Goal: Information Seeking & Learning: Learn about a topic

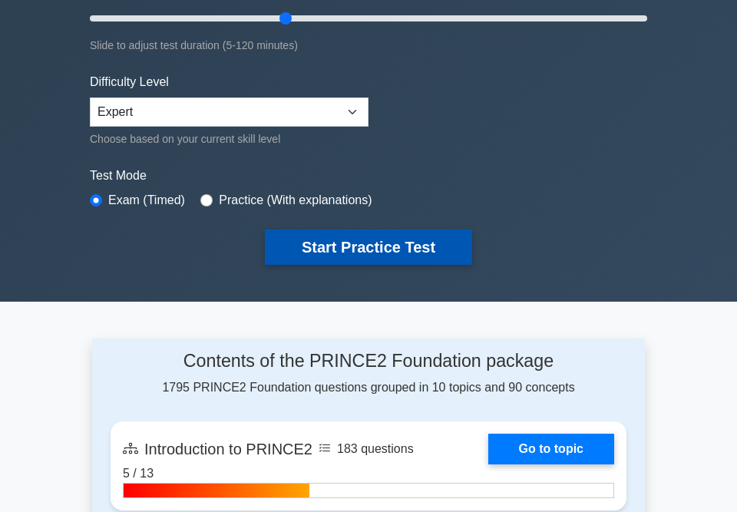
click at [361, 237] on button "Start Practice Test" at bounding box center [368, 247] width 207 height 35
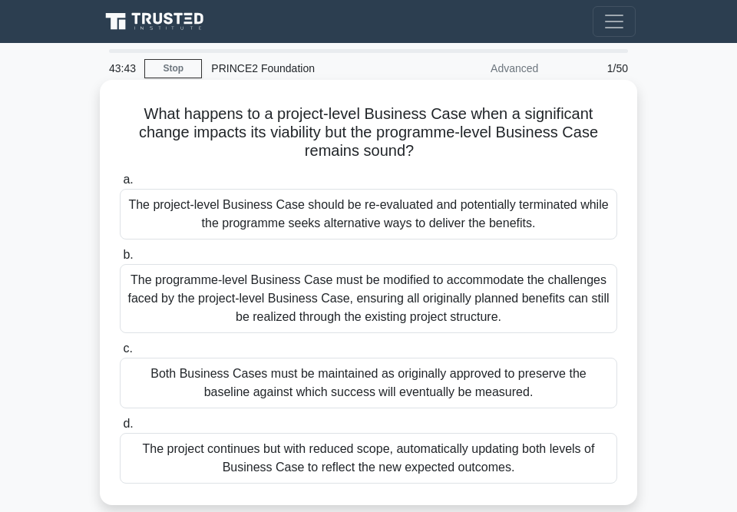
click at [412, 299] on div "The programme-level Business Case must be modified to accommodate the challenge…" at bounding box center [369, 298] width 498 height 69
click at [120, 260] on input "b. The programme-level Business Case must be modified to accommodate the challe…" at bounding box center [120, 255] width 0 height 10
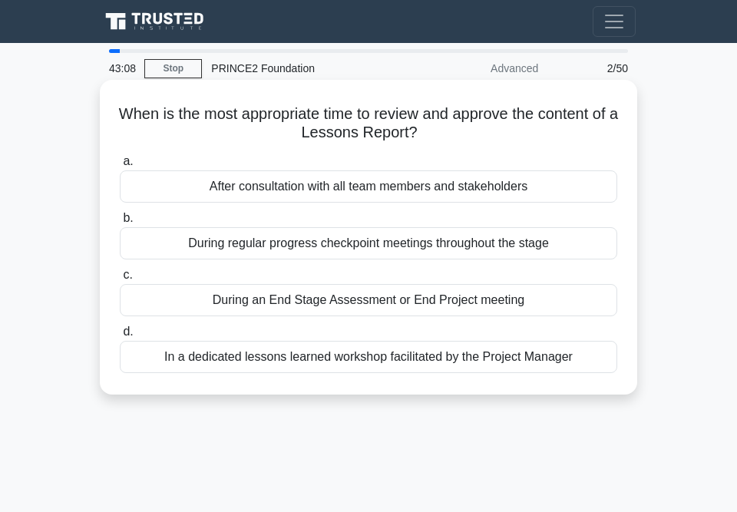
click at [405, 302] on div "During an End Stage Assessment or End Project meeting" at bounding box center [369, 300] width 498 height 32
click at [120, 280] on input "c. During an End Stage Assessment or End Project meeting" at bounding box center [120, 275] width 0 height 10
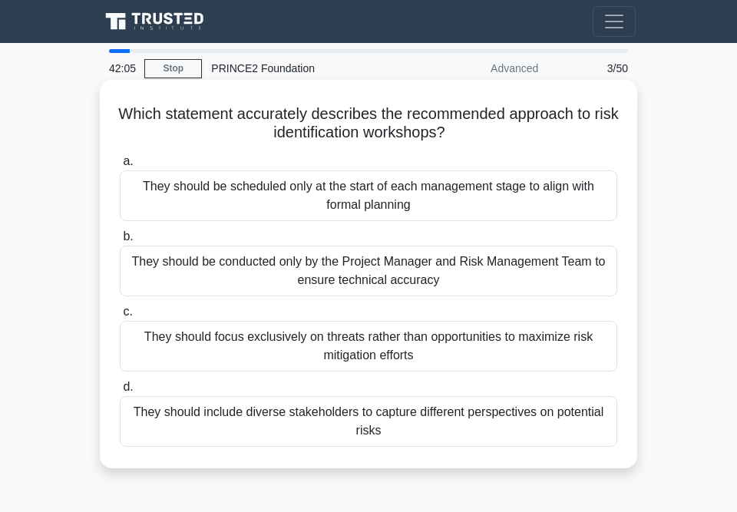
click at [339, 425] on div "They should include diverse stakeholders to capture different perspectives on p…" at bounding box center [369, 421] width 498 height 51
click at [120, 392] on input "d. They should include diverse stakeholders to capture different perspectives o…" at bounding box center [120, 387] width 0 height 10
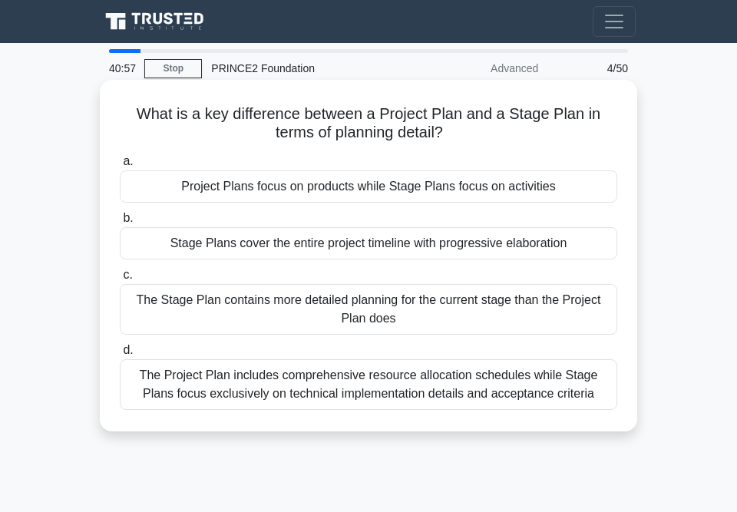
click at [287, 306] on div "The Stage Plan contains more detailed planning for the current stage than the P…" at bounding box center [369, 309] width 498 height 51
click at [120, 280] on input "c. The Stage Plan contains more detailed planning for the current stage than th…" at bounding box center [120, 275] width 0 height 10
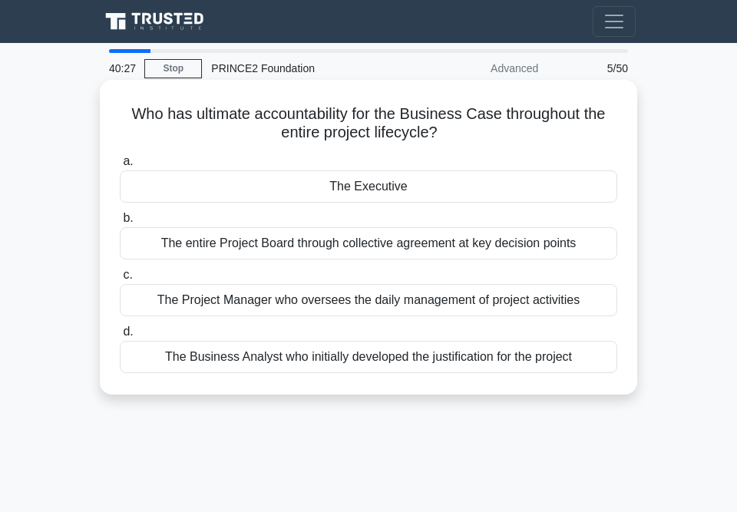
click at [384, 185] on div "The Executive" at bounding box center [369, 186] width 498 height 32
click at [120, 167] on input "a. The Executive" at bounding box center [120, 162] width 0 height 10
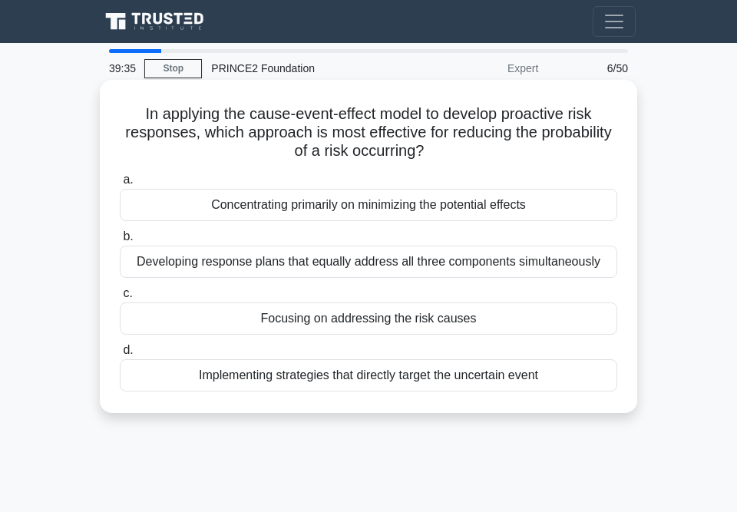
click at [378, 316] on div "Focusing on addressing the risk causes" at bounding box center [369, 319] width 498 height 32
click at [120, 299] on input "c. Focusing on addressing the risk causes" at bounding box center [120, 294] width 0 height 10
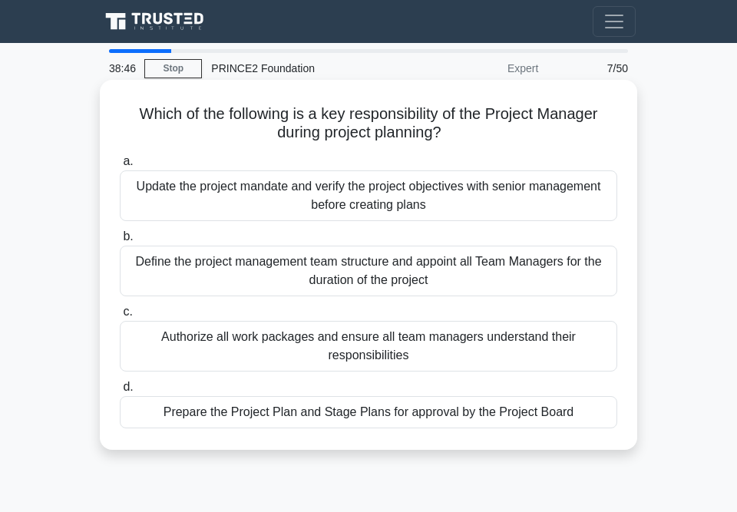
click at [343, 344] on div "Authorize all work packages and ensure all team managers understand their respo…" at bounding box center [369, 346] width 498 height 51
click at [120, 317] on input "c. Authorize all work packages and ensure all team managers understand their re…" at bounding box center [120, 312] width 0 height 10
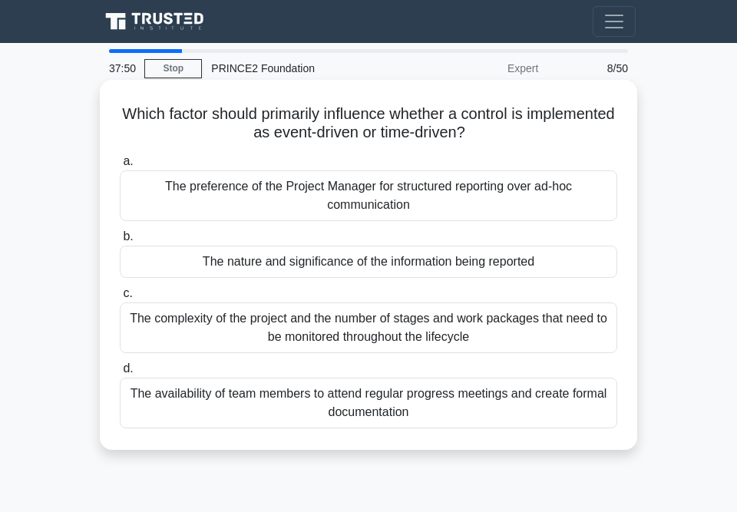
click at [381, 326] on div "The complexity of the project and the number of stages and work packages that n…" at bounding box center [369, 328] width 498 height 51
click at [120, 299] on input "c. The complexity of the project and the number of stages and work packages tha…" at bounding box center [120, 294] width 0 height 10
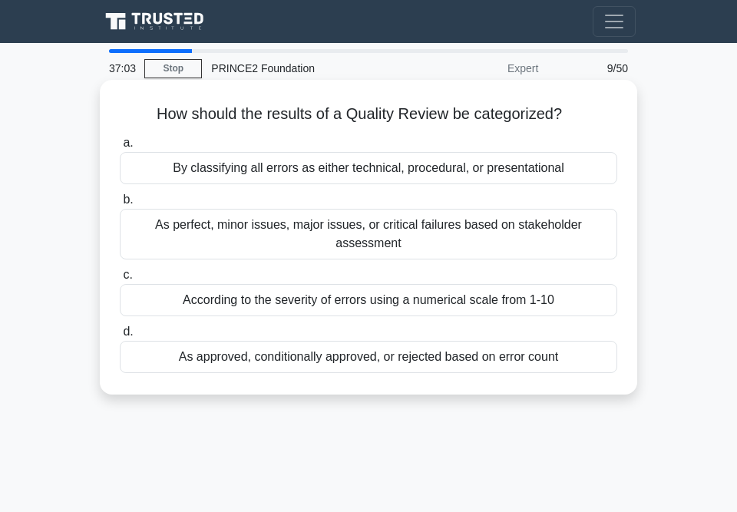
click at [304, 341] on div "As approved, conditionally approved, or rejected based on error count" at bounding box center [369, 357] width 498 height 32
click at [120, 337] on input "d. As approved, conditionally approved, or rejected based on error count" at bounding box center [120, 332] width 0 height 10
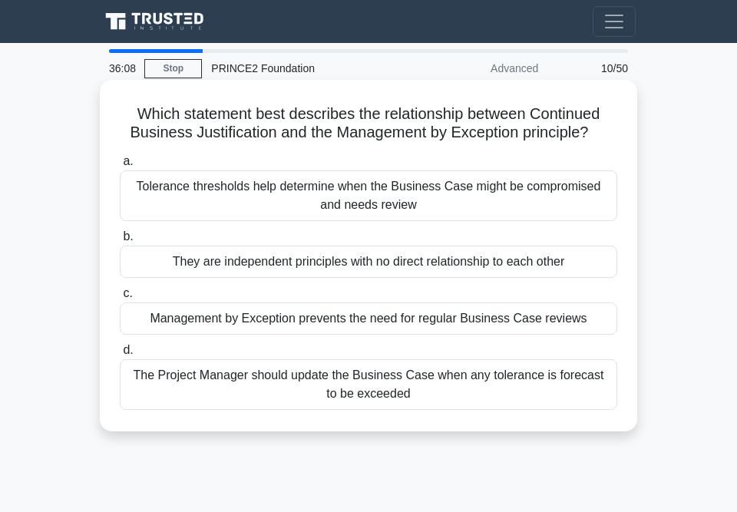
click at [344, 194] on div "Tolerance thresholds help determine when the Business Case might be compromised…" at bounding box center [369, 195] width 498 height 51
click at [120, 167] on input "a. Tolerance thresholds help determine when the Business Case might be compromi…" at bounding box center [120, 162] width 0 height 10
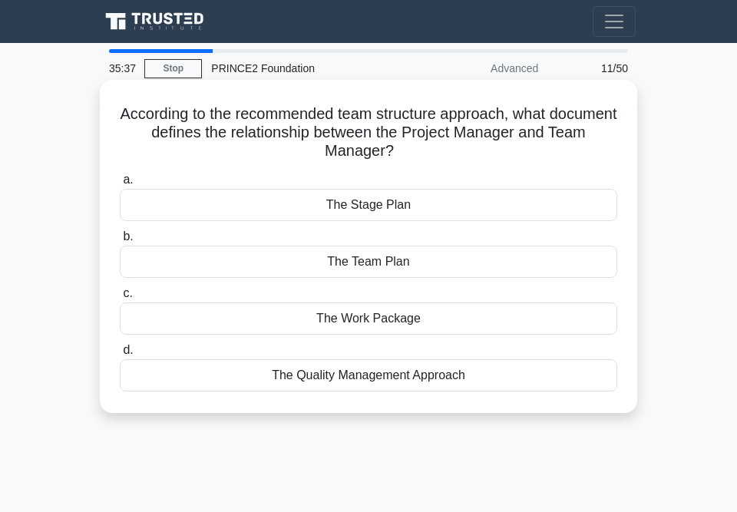
click at [368, 317] on div "The Work Package" at bounding box center [369, 319] width 498 height 32
click at [120, 299] on input "c. The Work Package" at bounding box center [120, 294] width 0 height 10
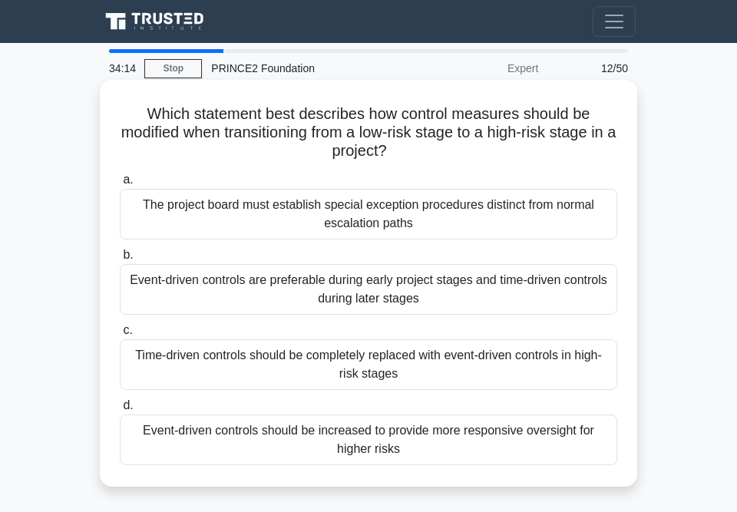
click at [329, 434] on div "Event-driven controls should be increased to provide more responsive oversight …" at bounding box center [369, 440] width 498 height 51
click at [120, 411] on input "d. Event-driven controls should be increased to provide more responsive oversig…" at bounding box center [120, 406] width 0 height 10
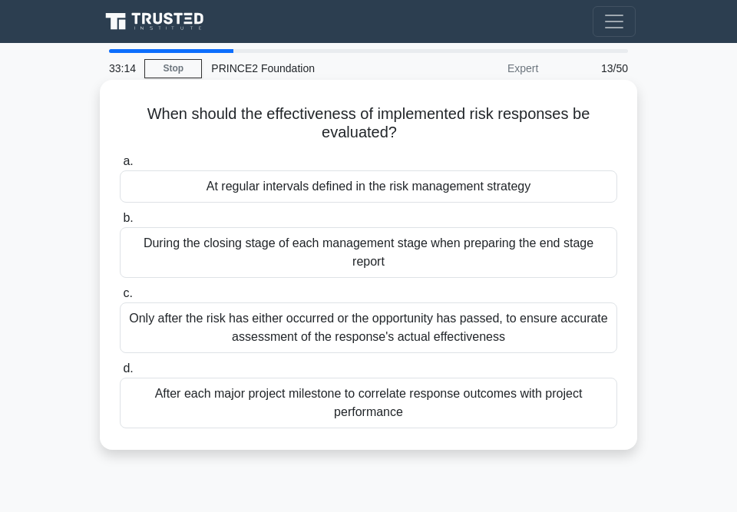
click at [329, 187] on div "At regular intervals defined in the risk management strategy" at bounding box center [369, 186] width 498 height 32
click at [120, 167] on input "a. At regular intervals defined in the risk management strategy" at bounding box center [120, 162] width 0 height 10
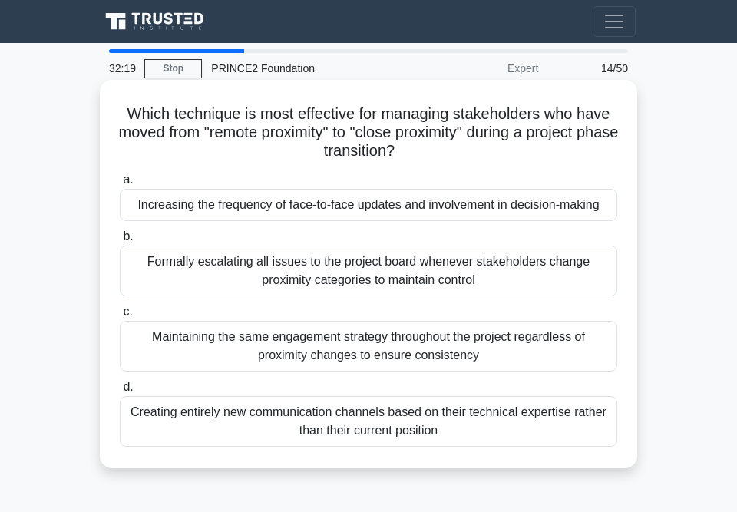
click at [329, 417] on div "Creating entirely new communication channels based on their technical expertise…" at bounding box center [369, 421] width 498 height 51
click at [120, 392] on input "d. Creating entirely new communication channels based on their technical expert…" at bounding box center [120, 387] width 0 height 10
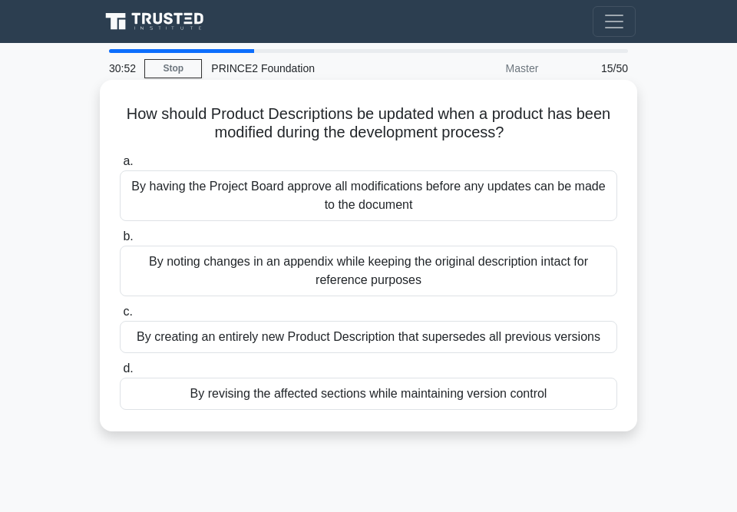
click at [305, 392] on div "By revising the affected sections while maintaining version control" at bounding box center [369, 394] width 498 height 32
click at [120, 374] on input "d. By revising the affected sections while maintaining version control" at bounding box center [120, 369] width 0 height 10
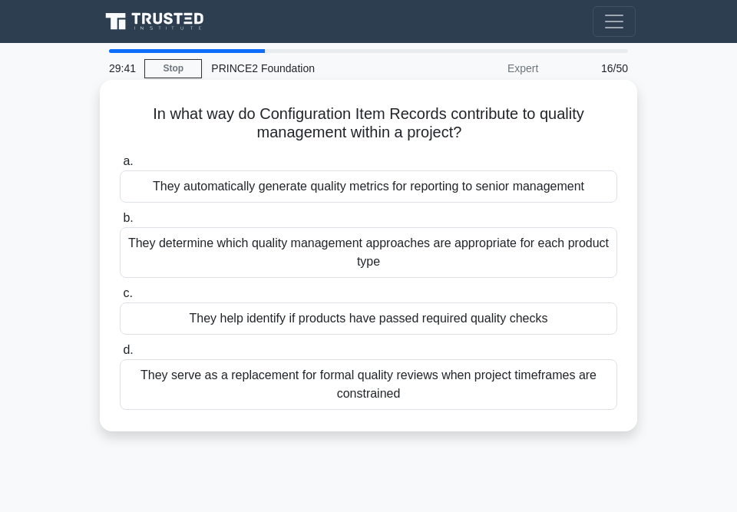
click at [359, 186] on div "They automatically generate quality metrics for reporting to senior management" at bounding box center [369, 186] width 498 height 32
click at [120, 167] on input "a. They automatically generate quality metrics for reporting to senior manageme…" at bounding box center [120, 162] width 0 height 10
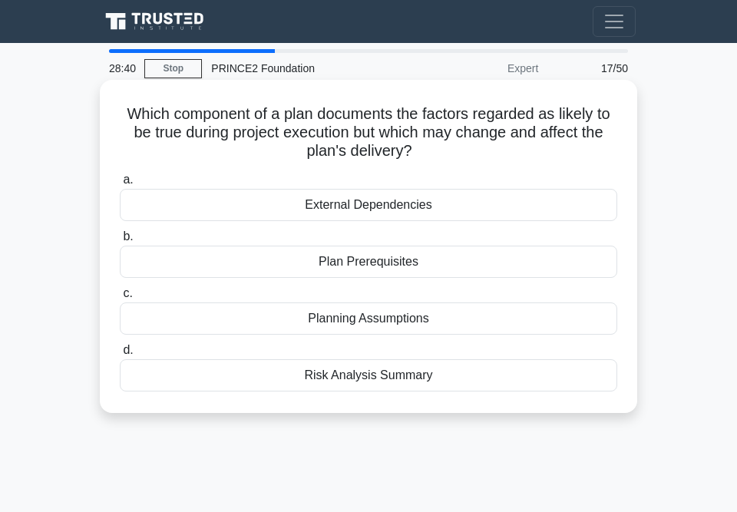
click at [365, 374] on div "Risk Analysis Summary" at bounding box center [369, 375] width 498 height 32
click at [120, 355] on input "d. Risk Analysis Summary" at bounding box center [120, 351] width 0 height 10
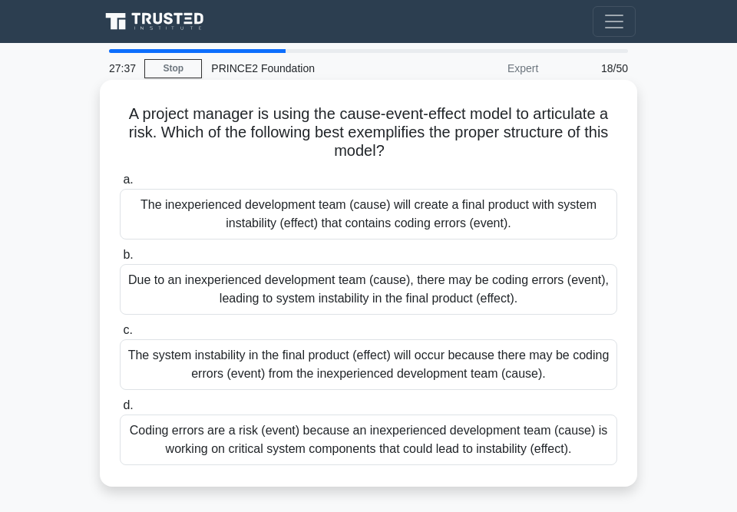
click at [360, 283] on div "Due to an inexperienced development team (cause), there may be coding errors (e…" at bounding box center [369, 289] width 498 height 51
click at [120, 260] on input "b. Due to an inexperienced development team (cause), there may be coding errors…" at bounding box center [120, 255] width 0 height 10
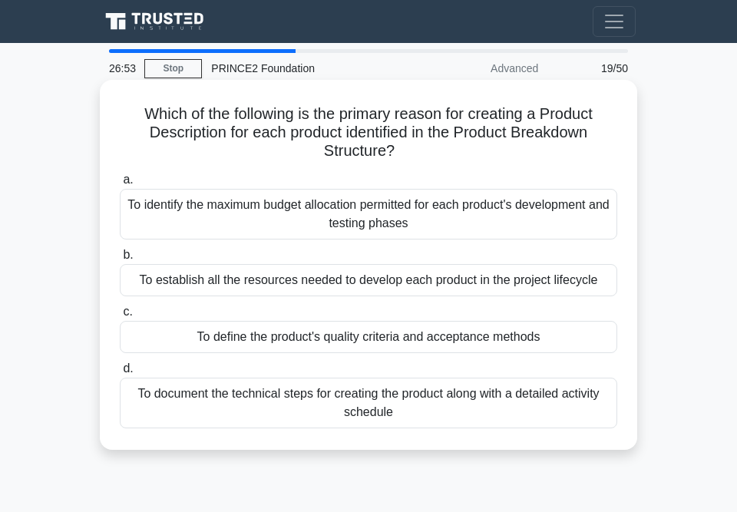
click at [369, 339] on div "To define the product's quality criteria and acceptance methods" at bounding box center [369, 337] width 498 height 32
click at [120, 317] on input "c. To define the product's quality criteria and acceptance methods" at bounding box center [120, 312] width 0 height 10
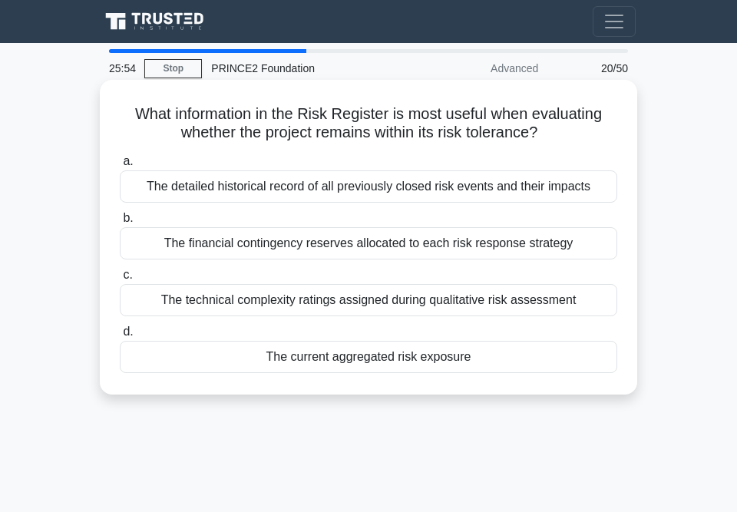
click at [356, 244] on div "The financial contingency reserves allocated to each risk response strategy" at bounding box center [369, 243] width 498 height 32
click at [120, 223] on input "b. The financial contingency reserves allocated to each risk response strategy" at bounding box center [120, 218] width 0 height 10
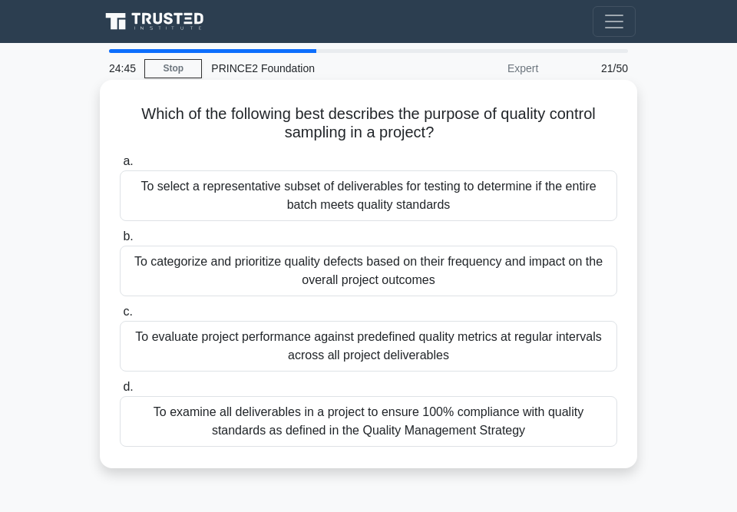
click at [412, 344] on div "To evaluate project performance against predefined quality metrics at regular i…" at bounding box center [369, 346] width 498 height 51
click at [120, 317] on input "c. To evaluate project performance against predefined quality metrics at regula…" at bounding box center [120, 312] width 0 height 10
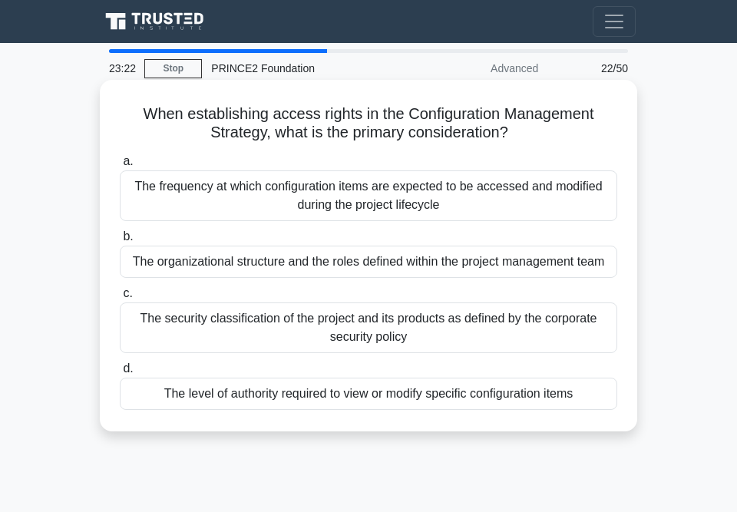
click at [365, 329] on div "The security classification of the project and its products as defined by the c…" at bounding box center [369, 328] width 498 height 51
click at [120, 299] on input "c. The security classification of the project and its products as defined by th…" at bounding box center [120, 294] width 0 height 10
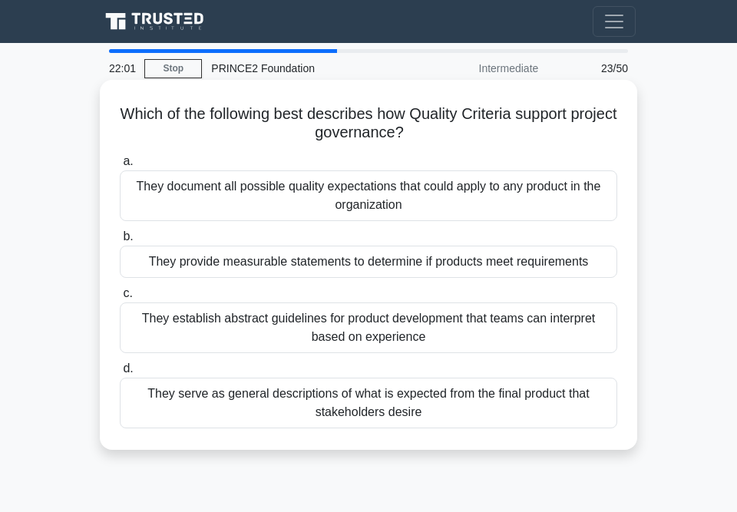
click at [411, 265] on div "They provide measurable statements to determine if products meet requirements" at bounding box center [369, 262] width 498 height 32
click at [120, 242] on input "b. They provide measurable statements to determine if products meet requirements" at bounding box center [120, 237] width 0 height 10
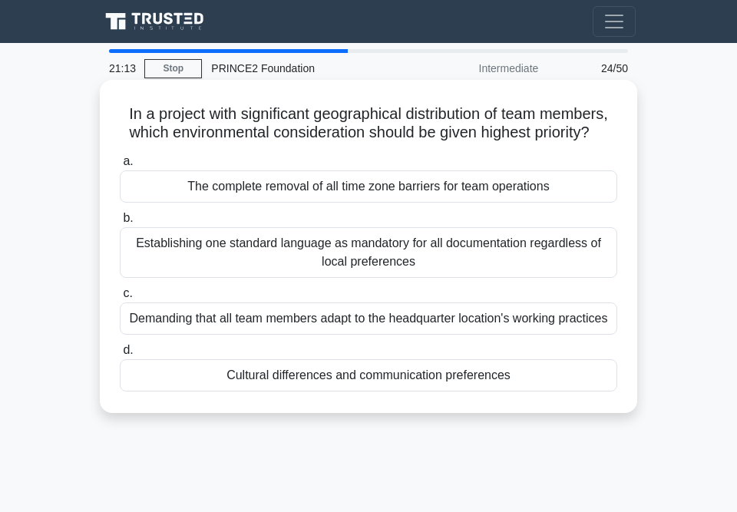
click at [368, 392] on div "Cultural differences and communication preferences" at bounding box center [369, 375] width 498 height 32
click at [120, 355] on input "d. Cultural differences and communication preferences" at bounding box center [120, 351] width 0 height 10
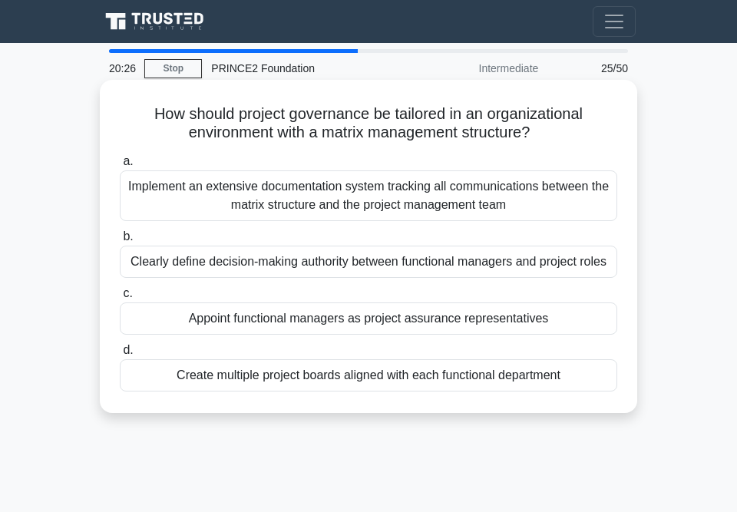
click at [448, 246] on div "Clearly define decision-making authority between functional managers and projec…" at bounding box center [369, 262] width 498 height 32
click at [120, 242] on input "b. Clearly define decision-making authority between functional managers and pro…" at bounding box center [120, 237] width 0 height 10
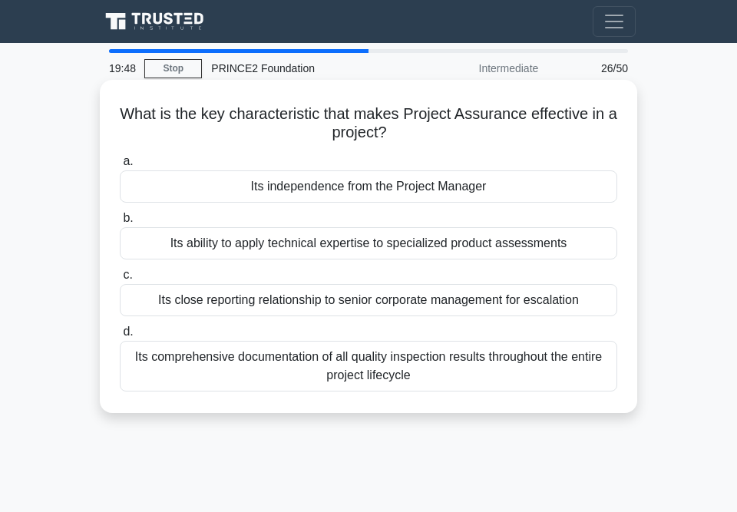
click at [368, 189] on div "Its independence from the Project Manager" at bounding box center [369, 186] width 498 height 32
click at [120, 167] on input "a. Its independence from the Project Manager" at bounding box center [120, 162] width 0 height 10
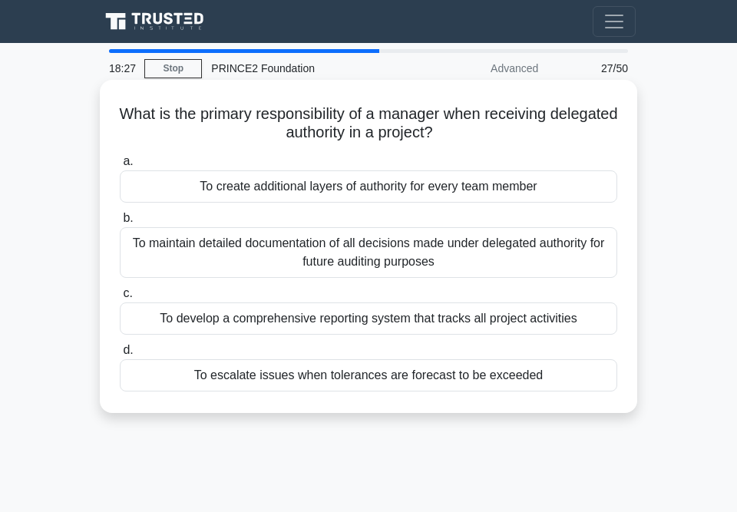
click at [343, 250] on div "To maintain detailed documentation of all decisions made under delegated author…" at bounding box center [369, 252] width 498 height 51
click at [120, 223] on input "b. To maintain detailed documentation of all decisions made under delegated aut…" at bounding box center [120, 218] width 0 height 10
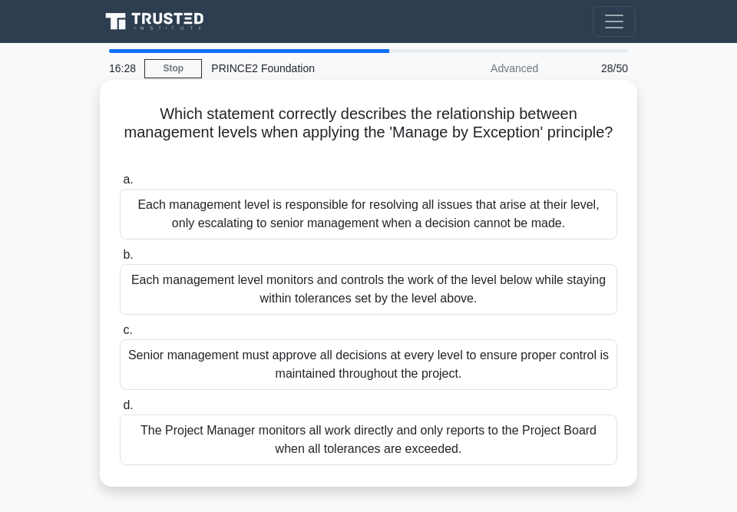
click at [358, 286] on div "Each management level monitors and controls the work of the level below while s…" at bounding box center [369, 289] width 498 height 51
click at [120, 260] on input "b. Each management level monitors and controls the work of the level below whil…" at bounding box center [120, 255] width 0 height 10
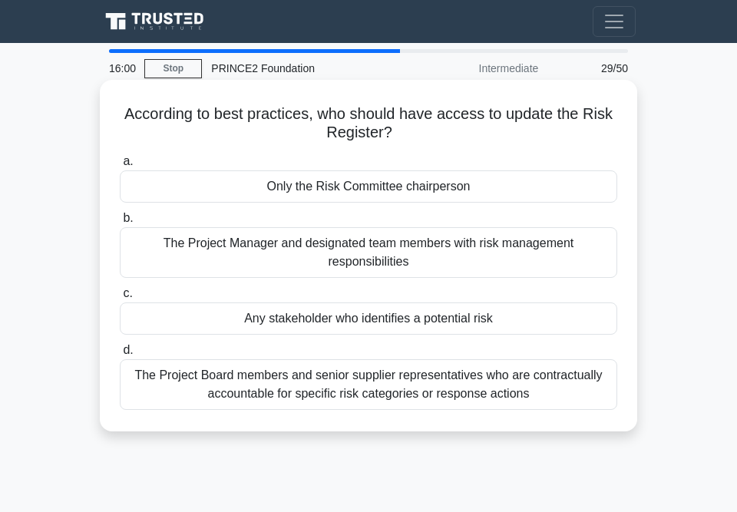
click at [290, 256] on div "The Project Manager and designated team members with risk management responsibi…" at bounding box center [369, 252] width 498 height 51
click at [120, 223] on input "b. The Project Manager and designated team members with risk management respons…" at bounding box center [120, 218] width 0 height 10
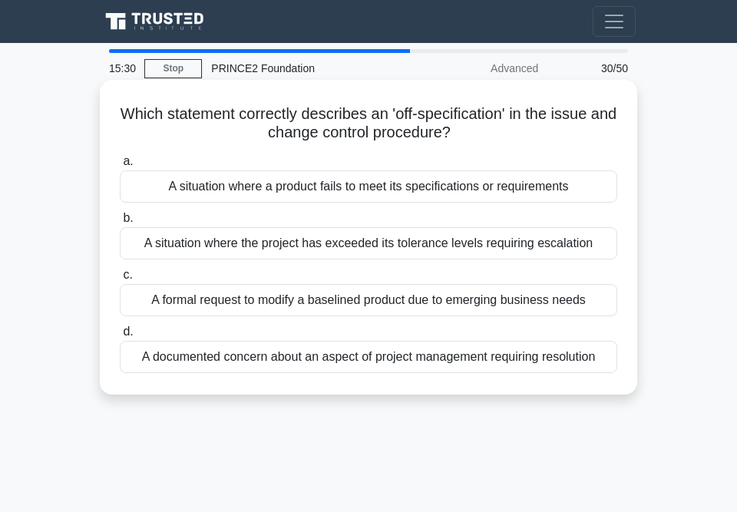
click at [384, 184] on div "A situation where a product fails to meet its specifications or requirements" at bounding box center [369, 186] width 498 height 32
click at [120, 167] on input "a. A situation where a product fails to meet its specifications or requirements" at bounding box center [120, 162] width 0 height 10
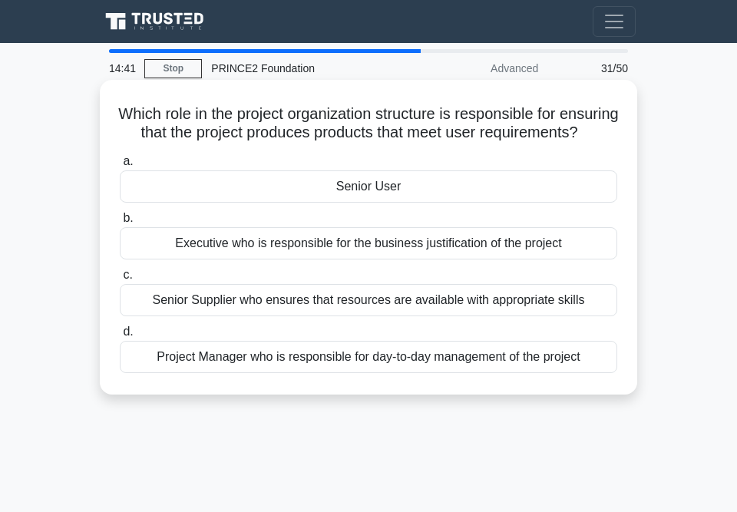
click at [363, 260] on div "Executive who is responsible for the business justification of the project" at bounding box center [369, 243] width 498 height 32
click at [120, 223] on input "b. Executive who is responsible for the business justification of the project" at bounding box center [120, 218] width 0 height 10
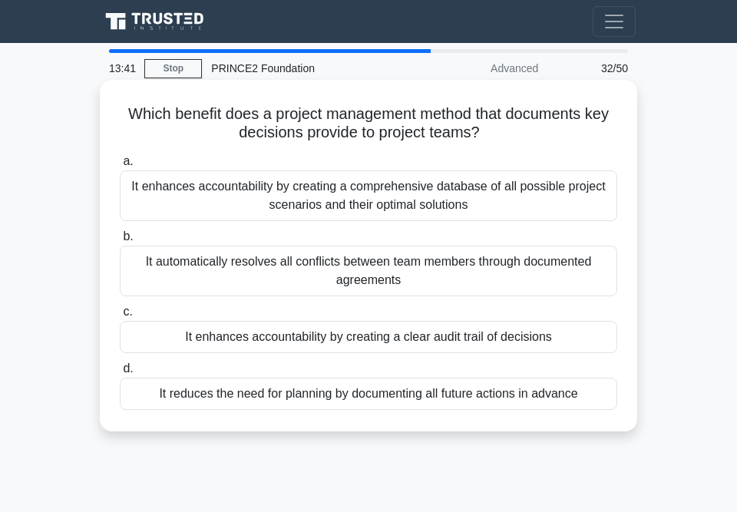
click at [331, 193] on div "It enhances accountability by creating a comprehensive database of all possible…" at bounding box center [369, 195] width 498 height 51
click at [120, 167] on input "a. It enhances accountability by creating a comprehensive database of all possi…" at bounding box center [120, 162] width 0 height 10
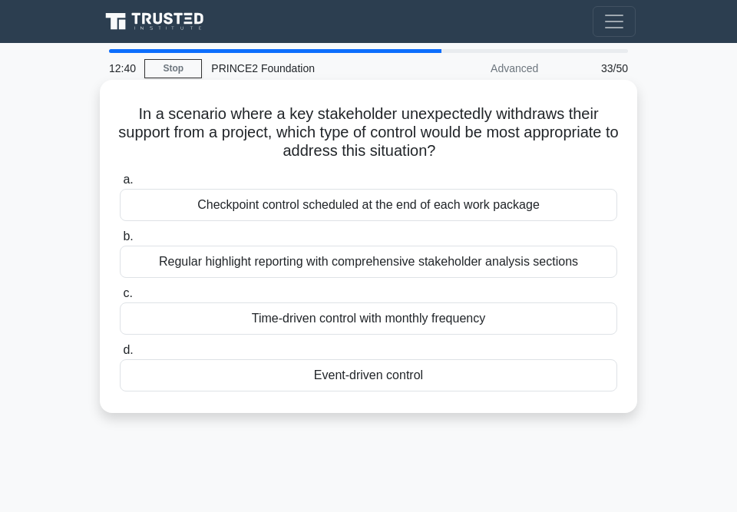
click at [383, 373] on div "Event-driven control" at bounding box center [369, 375] width 498 height 32
click at [120, 355] on input "d. Event-driven control" at bounding box center [120, 351] width 0 height 10
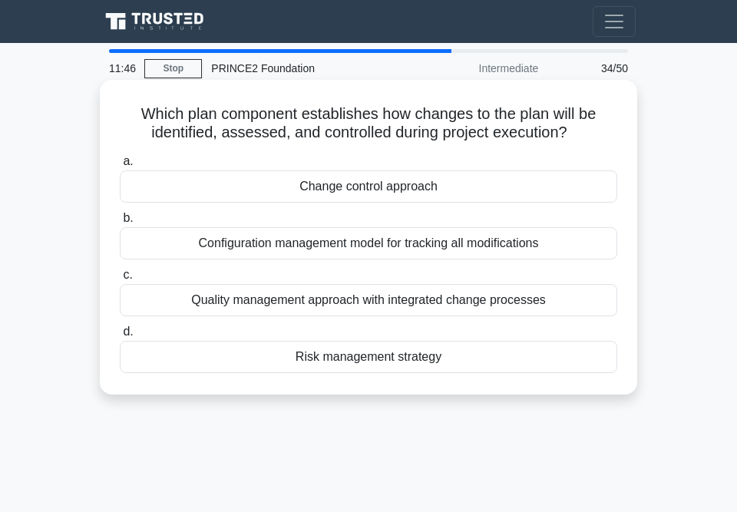
click at [380, 359] on div "Risk management strategy" at bounding box center [369, 357] width 498 height 32
click at [120, 337] on input "d. Risk management strategy" at bounding box center [120, 332] width 0 height 10
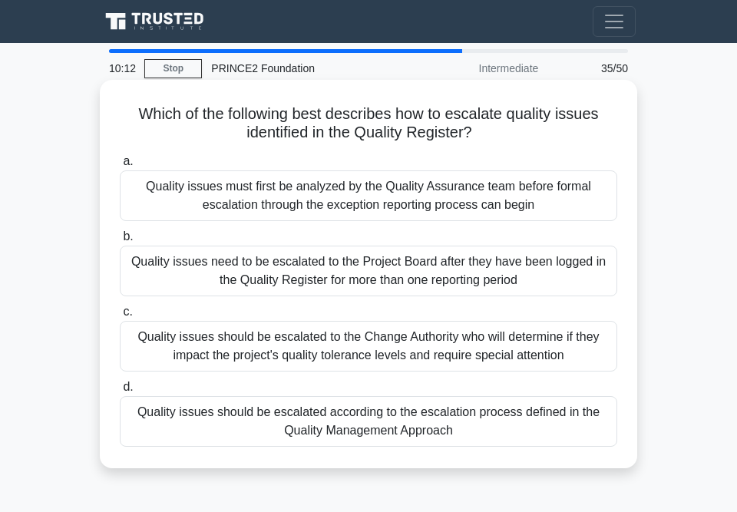
click at [405, 342] on div "Quality issues should be escalated to the Change Authority who will determine i…" at bounding box center [369, 346] width 498 height 51
click at [120, 317] on input "c. Quality issues should be escalated to the Change Authority who will determin…" at bounding box center [120, 312] width 0 height 10
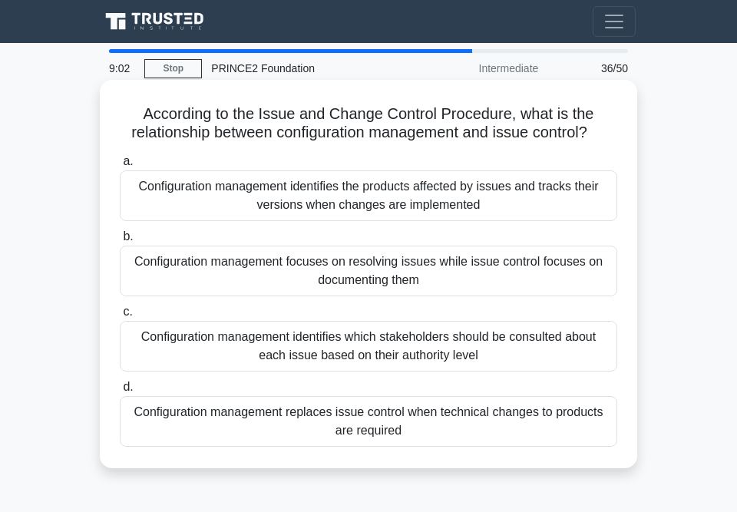
click at [380, 198] on div "Configuration management identifies the products affected by issues and tracks …" at bounding box center [369, 195] width 498 height 51
click at [120, 167] on input "a. Configuration management identifies the products affected by issues and trac…" at bounding box center [120, 162] width 0 height 10
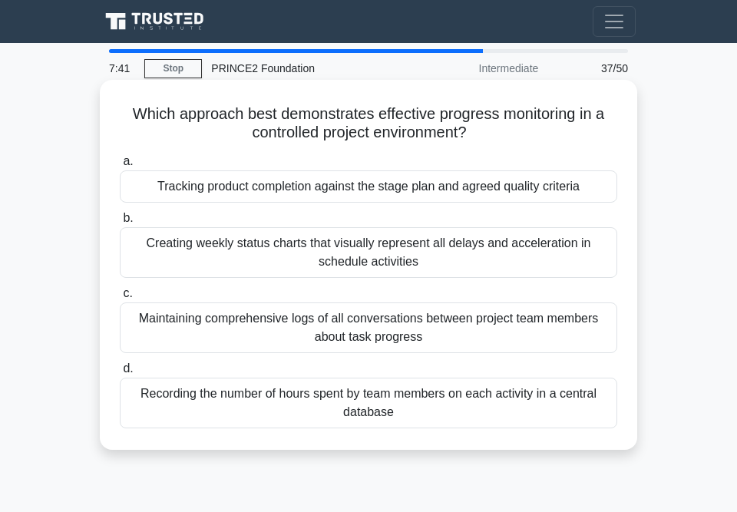
click at [460, 185] on div "Tracking product completion against the stage plan and agreed quality criteria" at bounding box center [369, 186] width 498 height 32
click at [120, 167] on input "a. Tracking product completion against the stage plan and agreed quality criter…" at bounding box center [120, 162] width 0 height 10
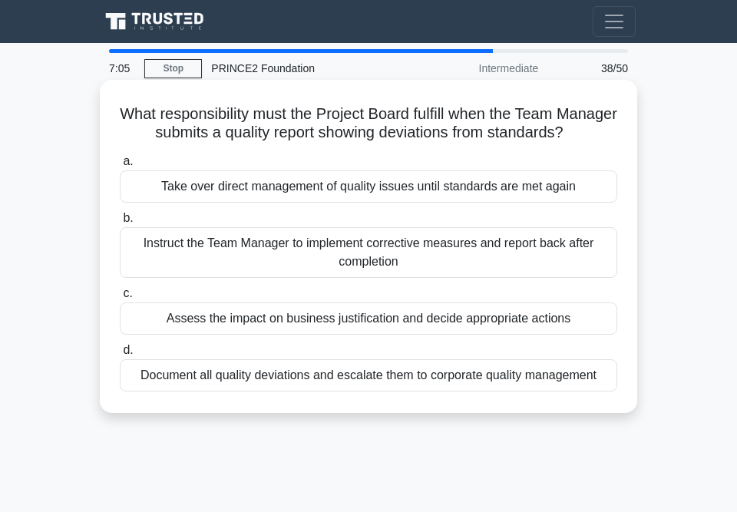
click at [352, 335] on div "Assess the impact on business justification and decide appropriate actions" at bounding box center [369, 319] width 498 height 32
click at [120, 299] on input "c. Assess the impact on business justification and decide appropriate actions" at bounding box center [120, 294] width 0 height 10
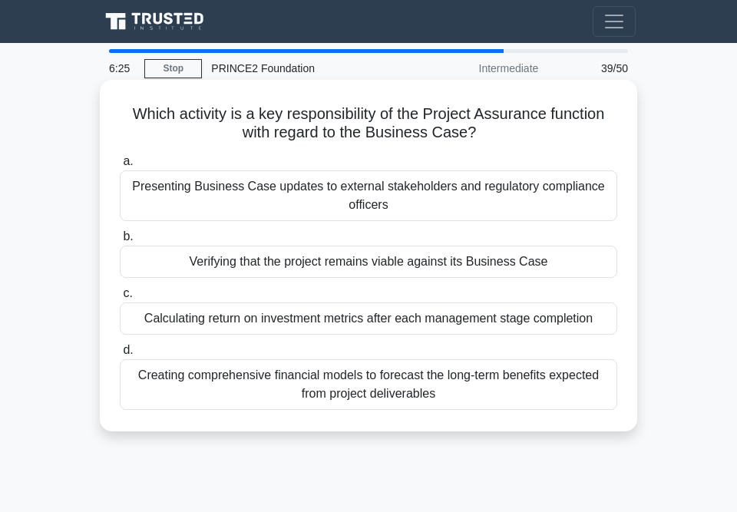
click at [433, 264] on div "Verifying that the project remains viable against its Business Case" at bounding box center [369, 262] width 498 height 32
click at [120, 242] on input "b. Verifying that the project remains viable against its Business Case" at bounding box center [120, 237] width 0 height 10
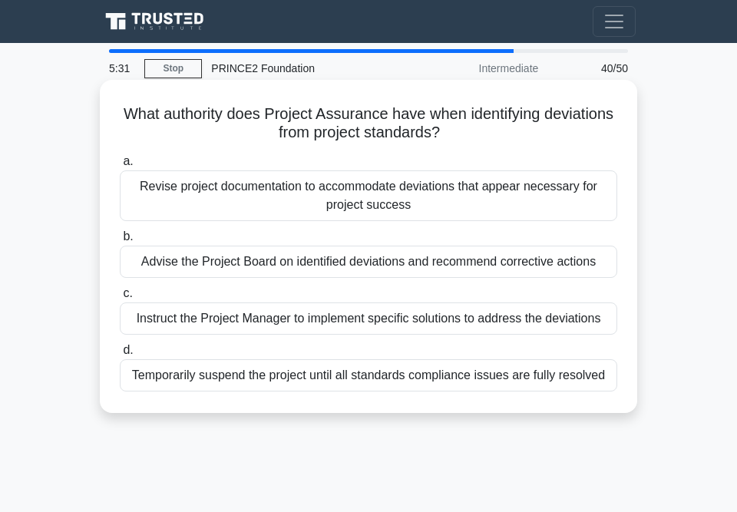
click at [359, 263] on div "Advise the Project Board on identified deviations and recommend corrective acti…" at bounding box center [369, 262] width 498 height 32
click at [120, 242] on input "b. Advise the Project Board on identified deviations and recommend corrective a…" at bounding box center [120, 237] width 0 height 10
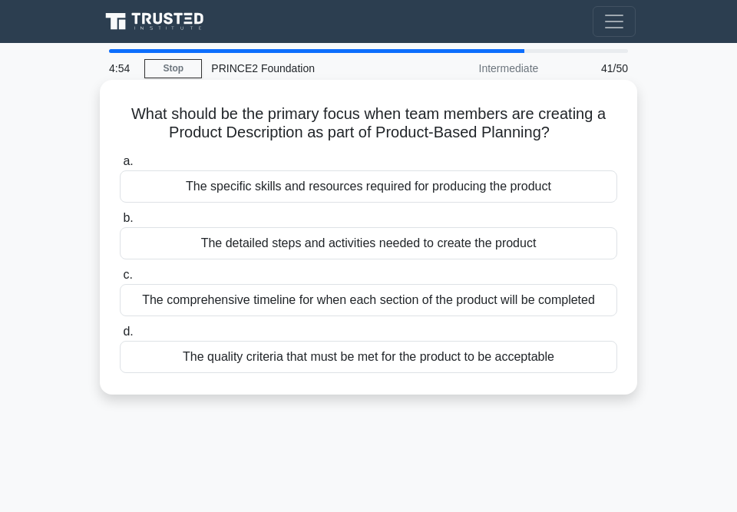
click at [384, 355] on div "The quality criteria that must be met for the product to be acceptable" at bounding box center [369, 357] width 498 height 32
click at [120, 337] on input "d. The quality criteria that must be met for the product to be acceptable" at bounding box center [120, 332] width 0 height 10
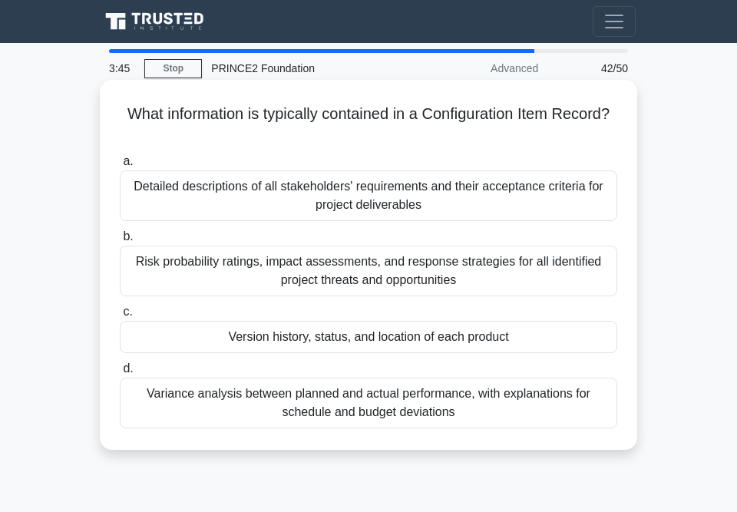
click at [332, 336] on div "Version history, status, and location of each product" at bounding box center [369, 337] width 498 height 32
click at [120, 317] on input "c. Version history, status, and location of each product" at bounding box center [120, 312] width 0 height 10
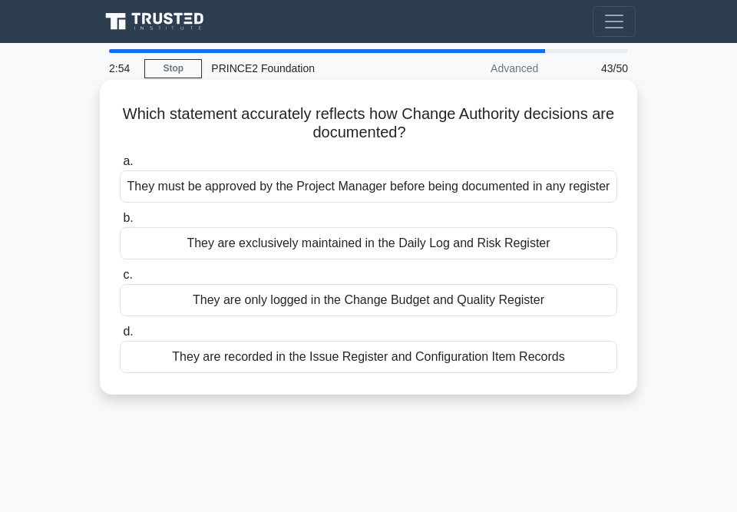
click at [410, 355] on div "They are recorded in the Issue Register and Configuration Item Records" at bounding box center [369, 357] width 498 height 32
click at [120, 337] on input "d. They are recorded in the Issue Register and Configuration Item Records" at bounding box center [120, 332] width 0 height 10
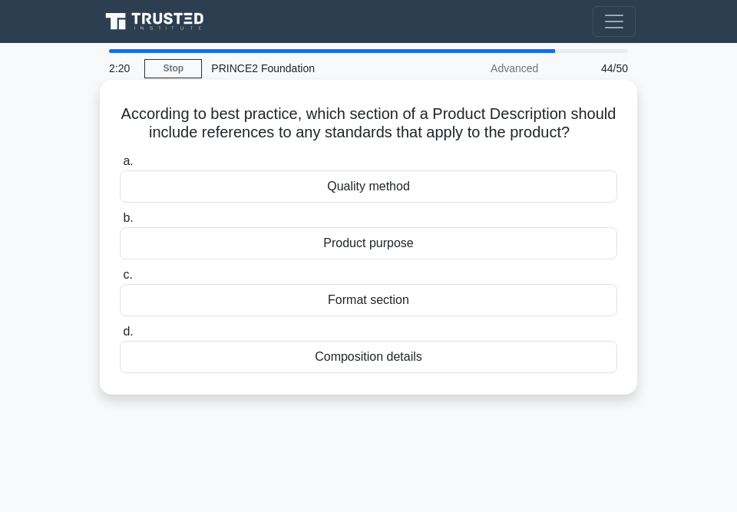
click at [369, 203] on div "Quality method" at bounding box center [369, 186] width 498 height 32
click at [120, 167] on input "a. Quality method" at bounding box center [120, 162] width 0 height 10
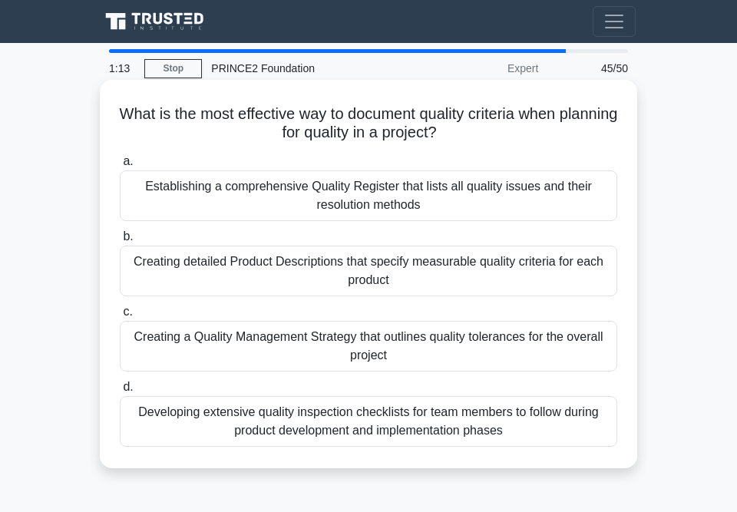
click at [324, 273] on div "Creating detailed Product Descriptions that specify measurable quality criteria…" at bounding box center [369, 271] width 498 height 51
click at [120, 242] on input "b. Creating detailed Product Descriptions that specify measurable quality crite…" at bounding box center [120, 237] width 0 height 10
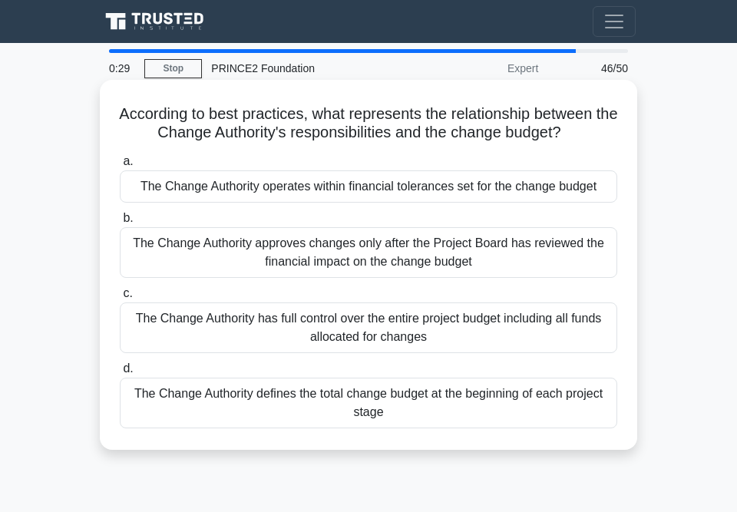
click at [390, 184] on div "The Change Authority operates within financial tolerances set for the change bu…" at bounding box center [369, 186] width 498 height 32
click at [120, 167] on input "a. The Change Authority operates within financial tolerances set for the change…" at bounding box center [120, 162] width 0 height 10
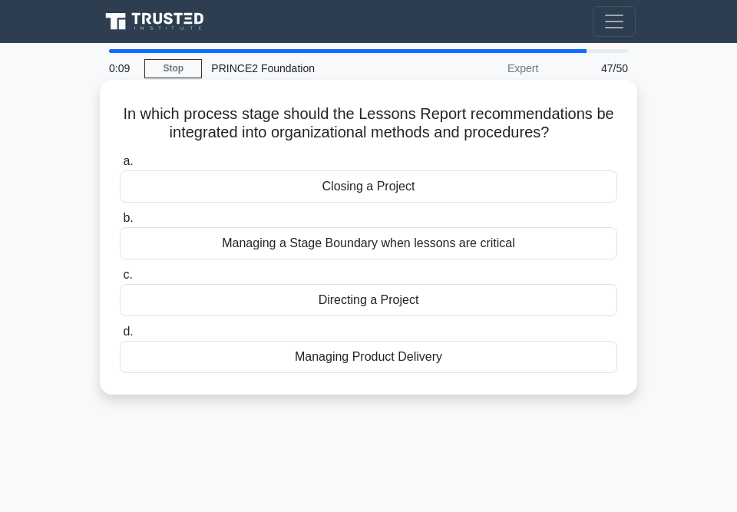
click at [415, 244] on div "Managing a Stage Boundary when lessons are critical" at bounding box center [369, 243] width 498 height 32
click at [120, 223] on input "b. Managing a Stage Boundary when lessons are critical" at bounding box center [120, 218] width 0 height 10
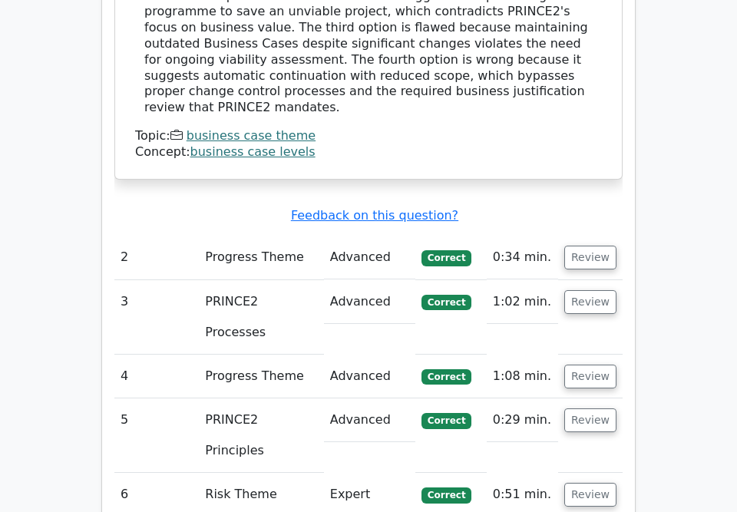
scroll to position [1808, 0]
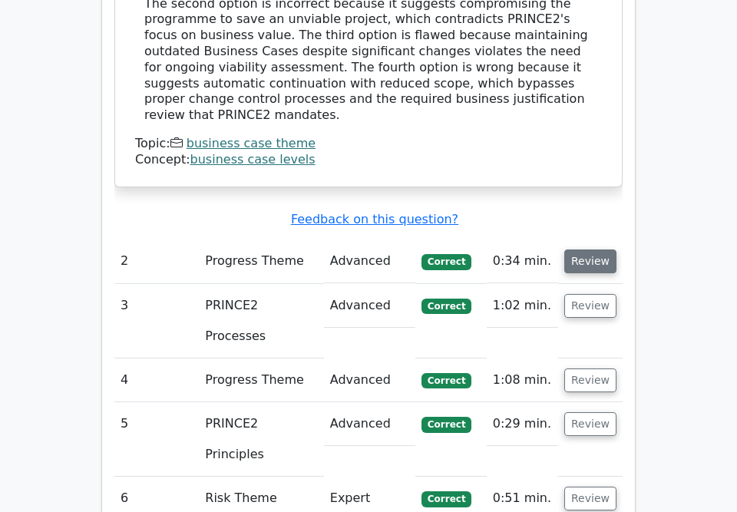
click at [591, 250] on button "Review" at bounding box center [590, 262] width 52 height 24
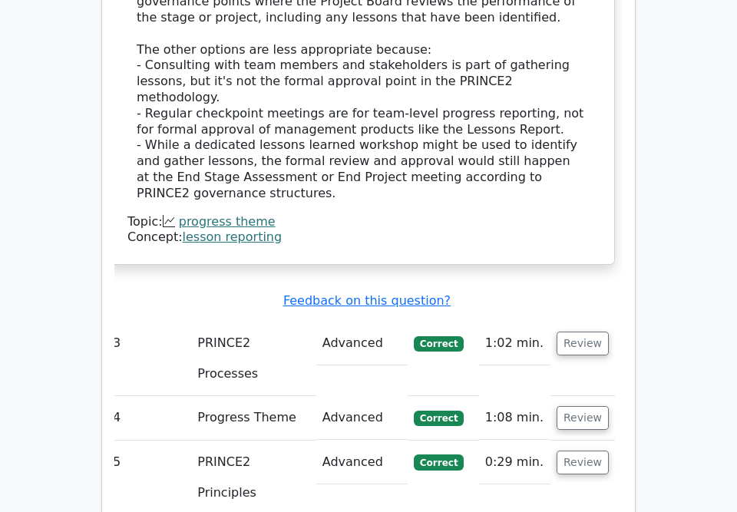
scroll to position [2491, 0]
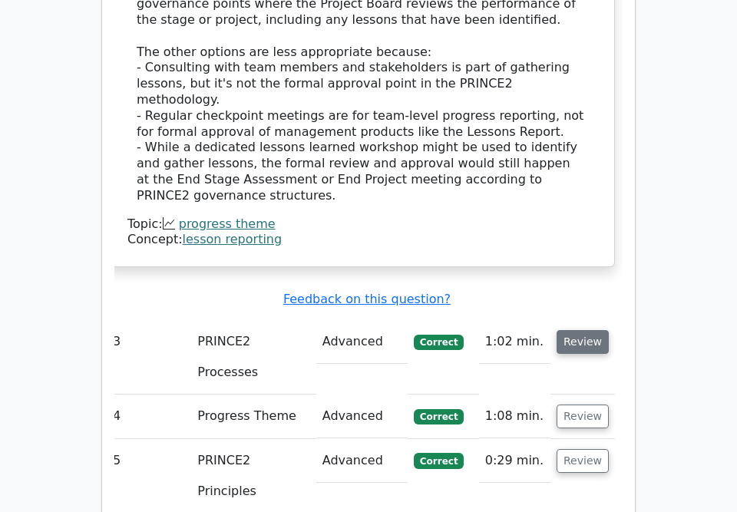
click at [583, 330] on button "Review" at bounding box center [583, 342] width 52 height 24
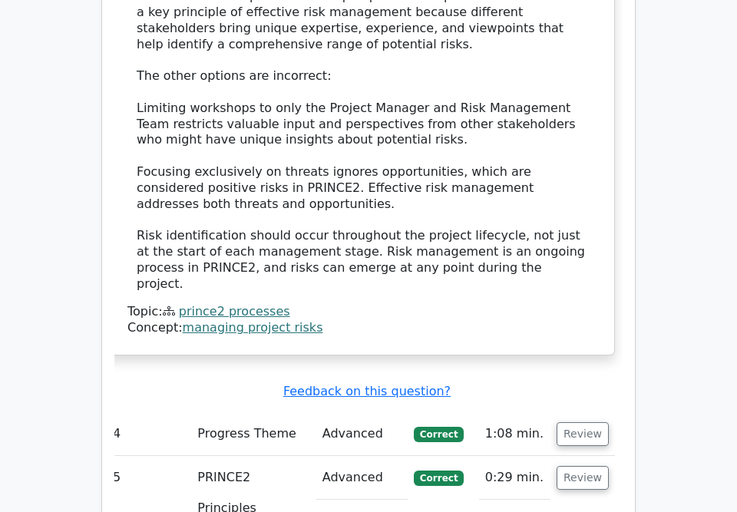
scroll to position [3313, 0]
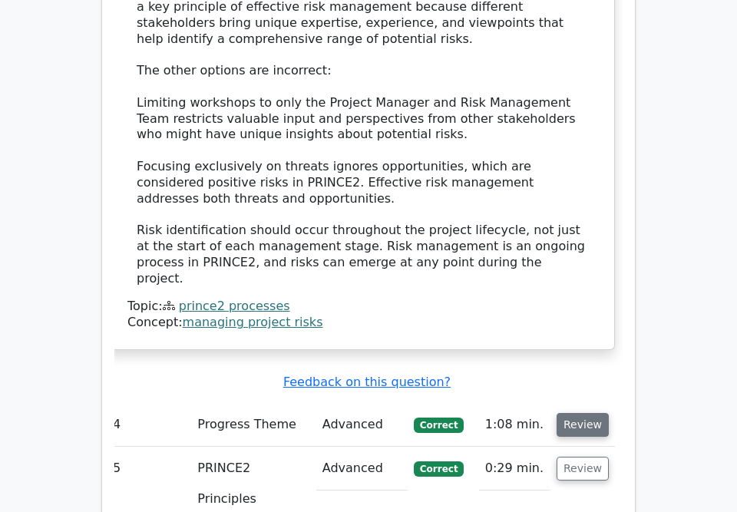
click at [578, 413] on button "Review" at bounding box center [583, 425] width 52 height 24
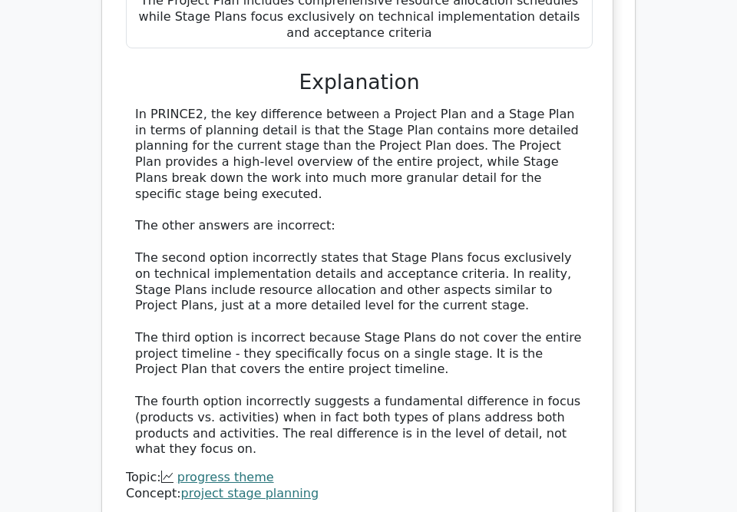
scroll to position [4045, 0]
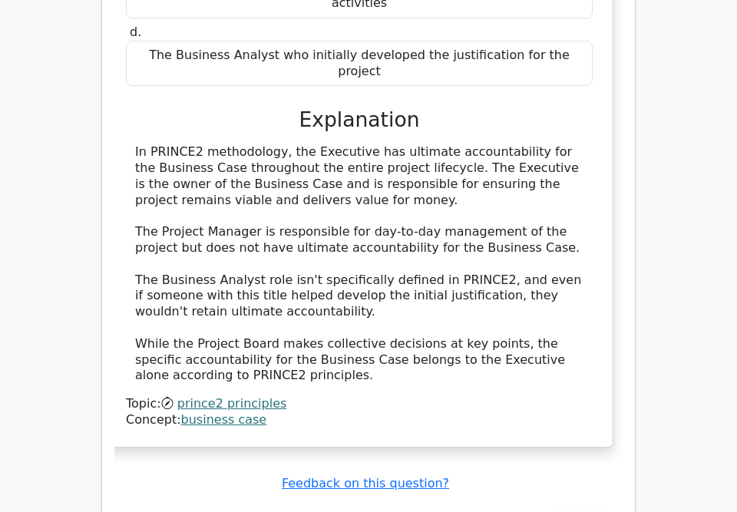
scroll to position [4941, 0]
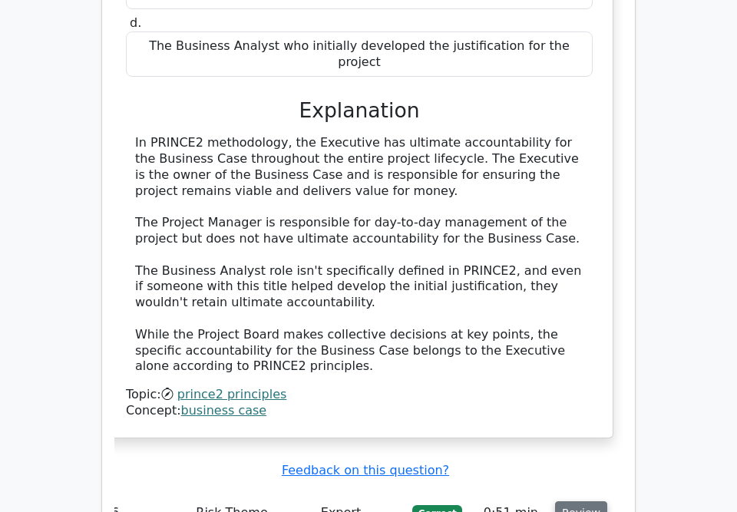
click at [577, 501] on button "Review" at bounding box center [581, 513] width 52 height 24
click at [576, 501] on button "Review" at bounding box center [581, 513] width 52 height 24
